Goal: Navigation & Orientation: Find specific page/section

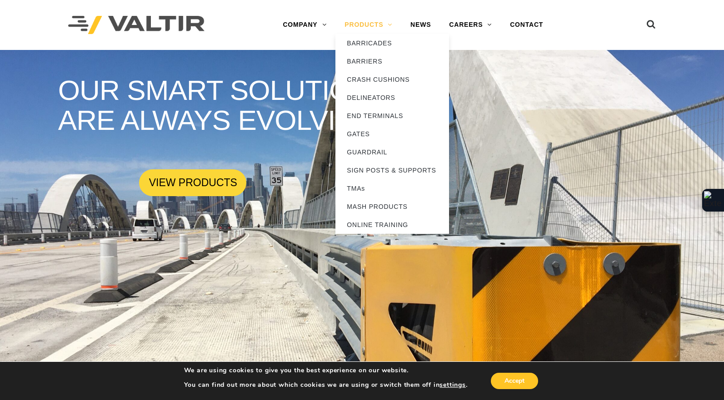
click at [351, 28] on link "PRODUCTS" at bounding box center [368, 25] width 66 height 18
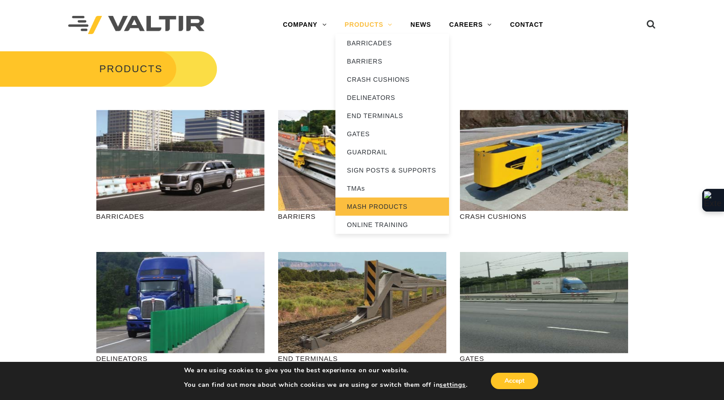
click at [377, 204] on link "MASH PRODUCTS" at bounding box center [392, 207] width 114 height 18
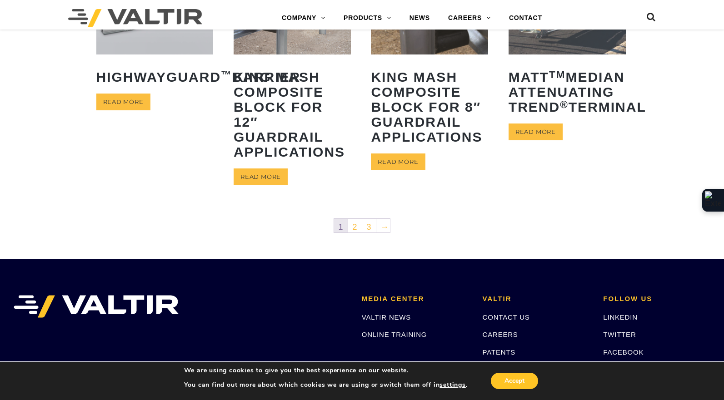
scroll to position [482, 0]
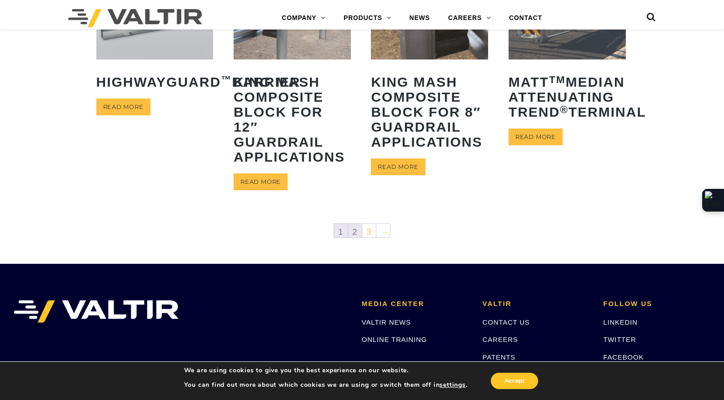
click at [354, 232] on link "2" at bounding box center [355, 231] width 14 height 14
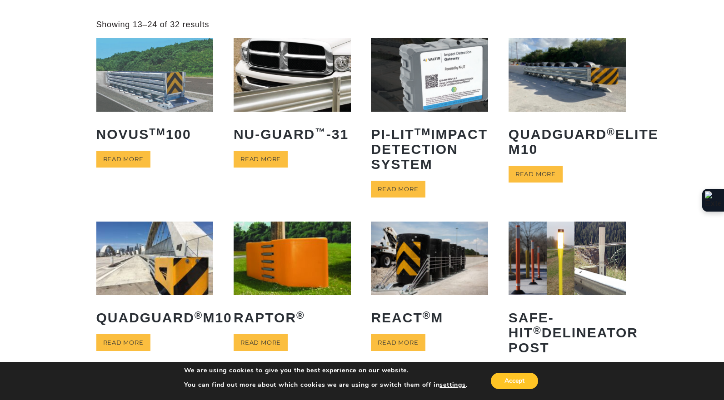
scroll to position [253, 0]
